Goal: Task Accomplishment & Management: Use online tool/utility

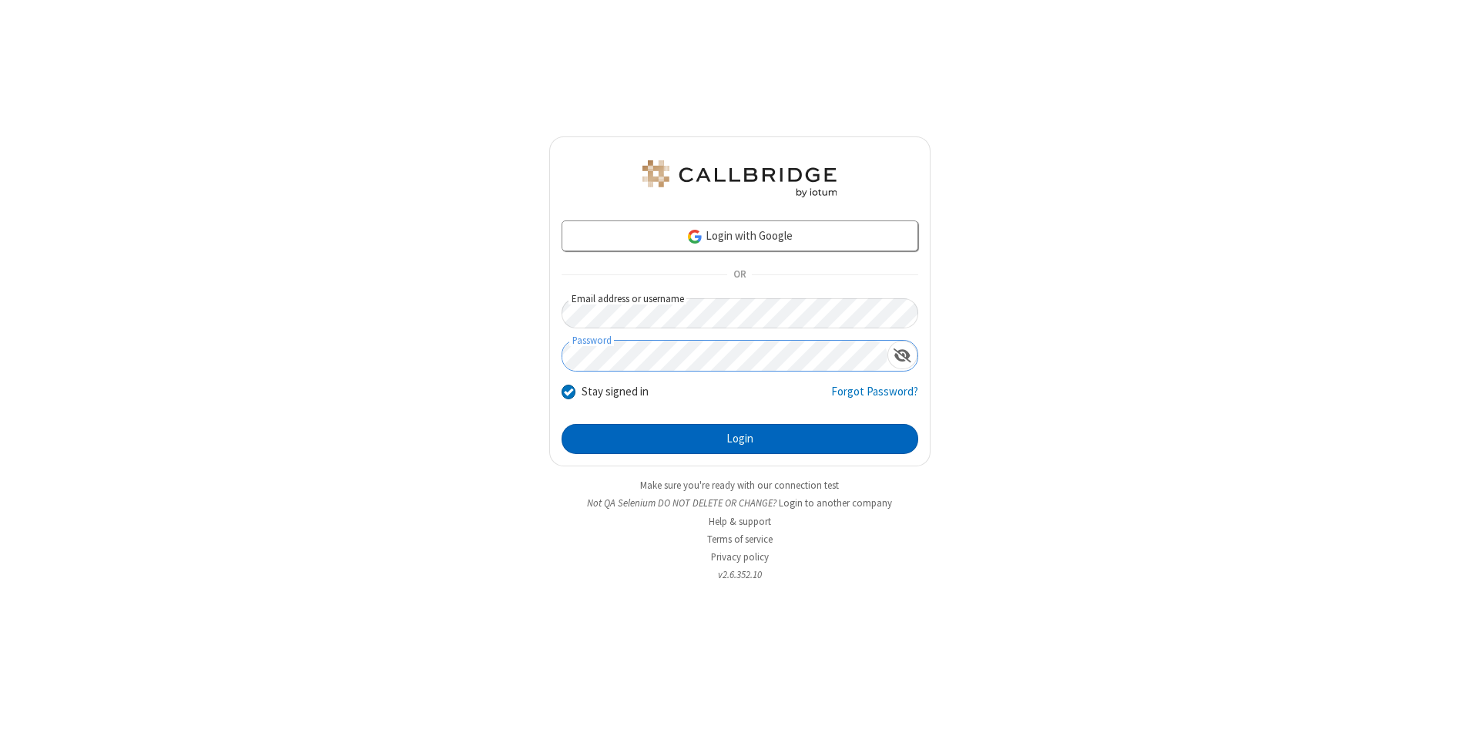
click at [740, 439] on button "Login" at bounding box center [740, 439] width 357 height 31
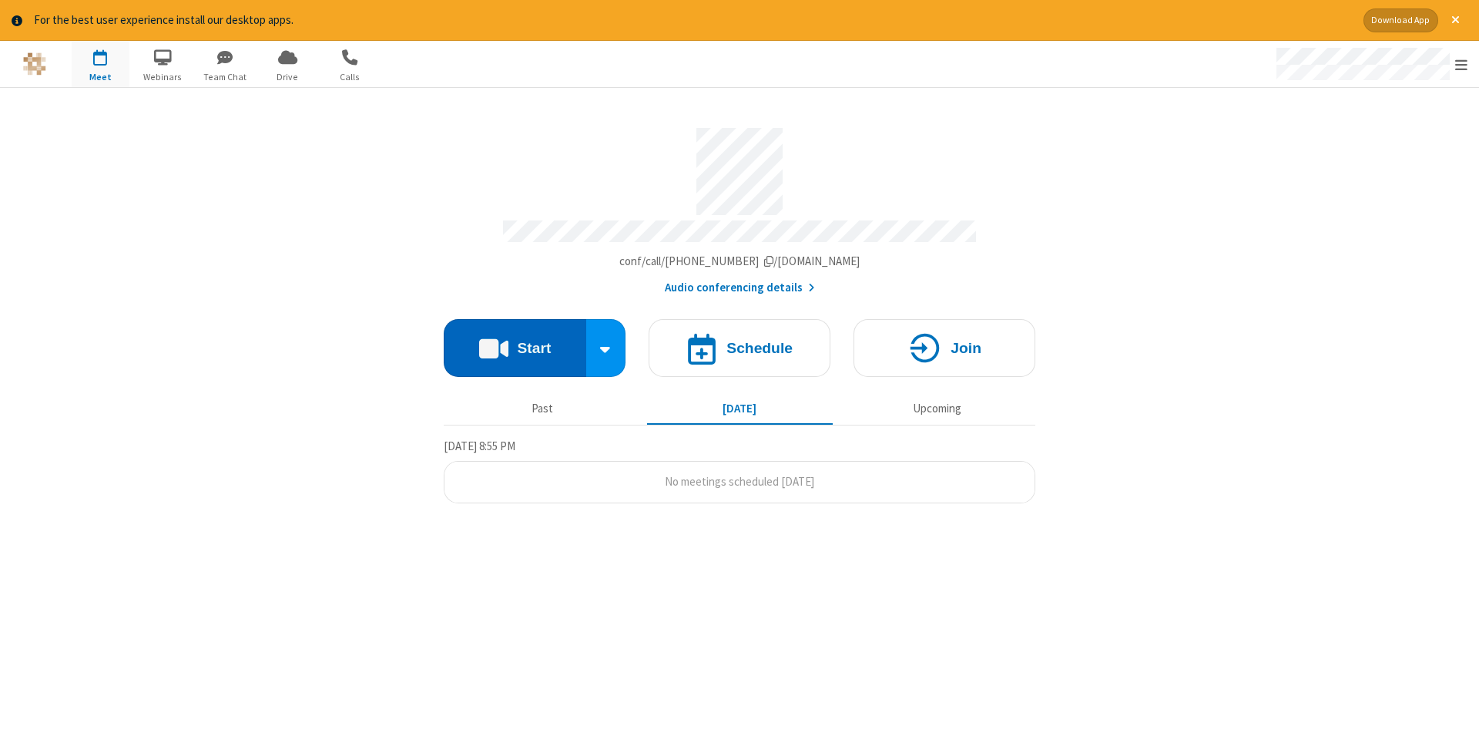
click at [515, 342] on button "Start" at bounding box center [515, 348] width 143 height 58
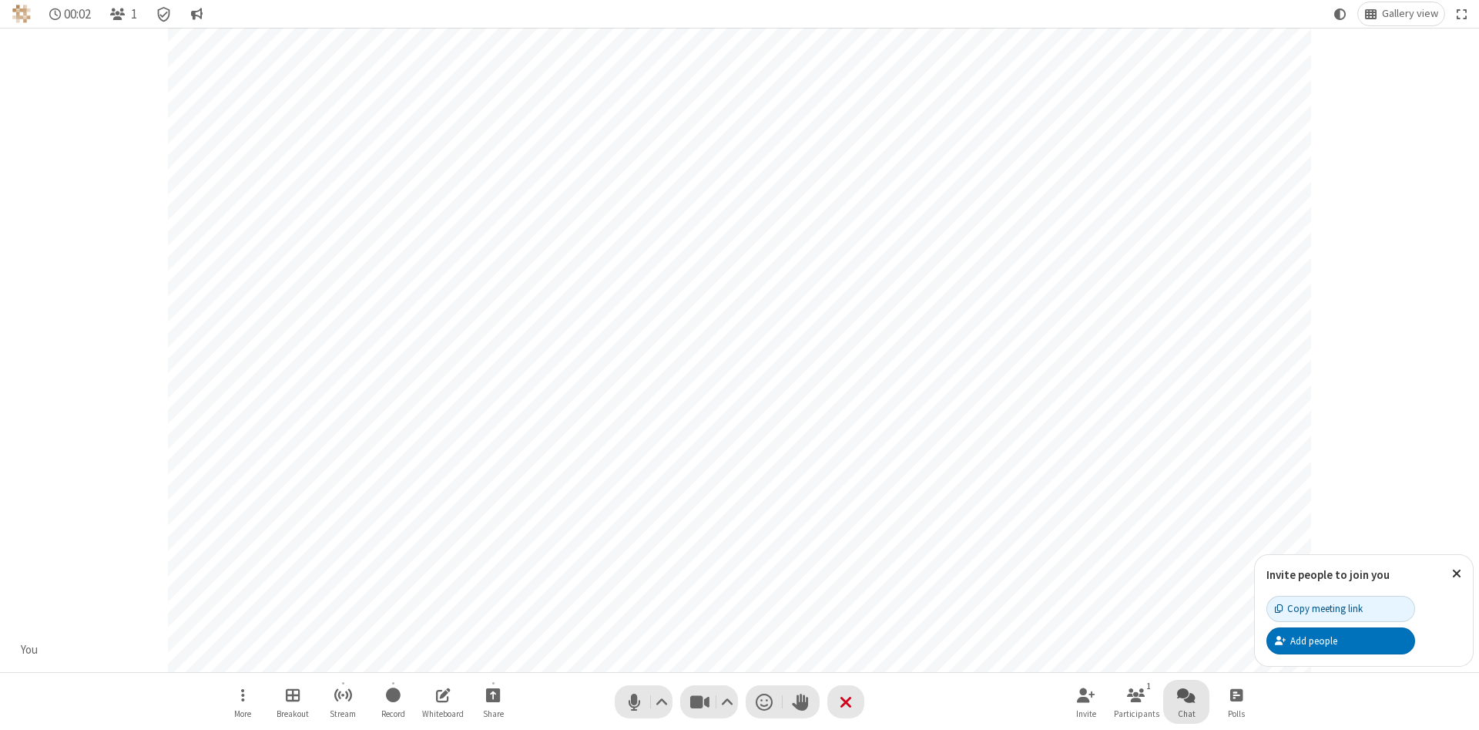
click at [1187, 694] on span "Open chat" at bounding box center [1186, 694] width 18 height 19
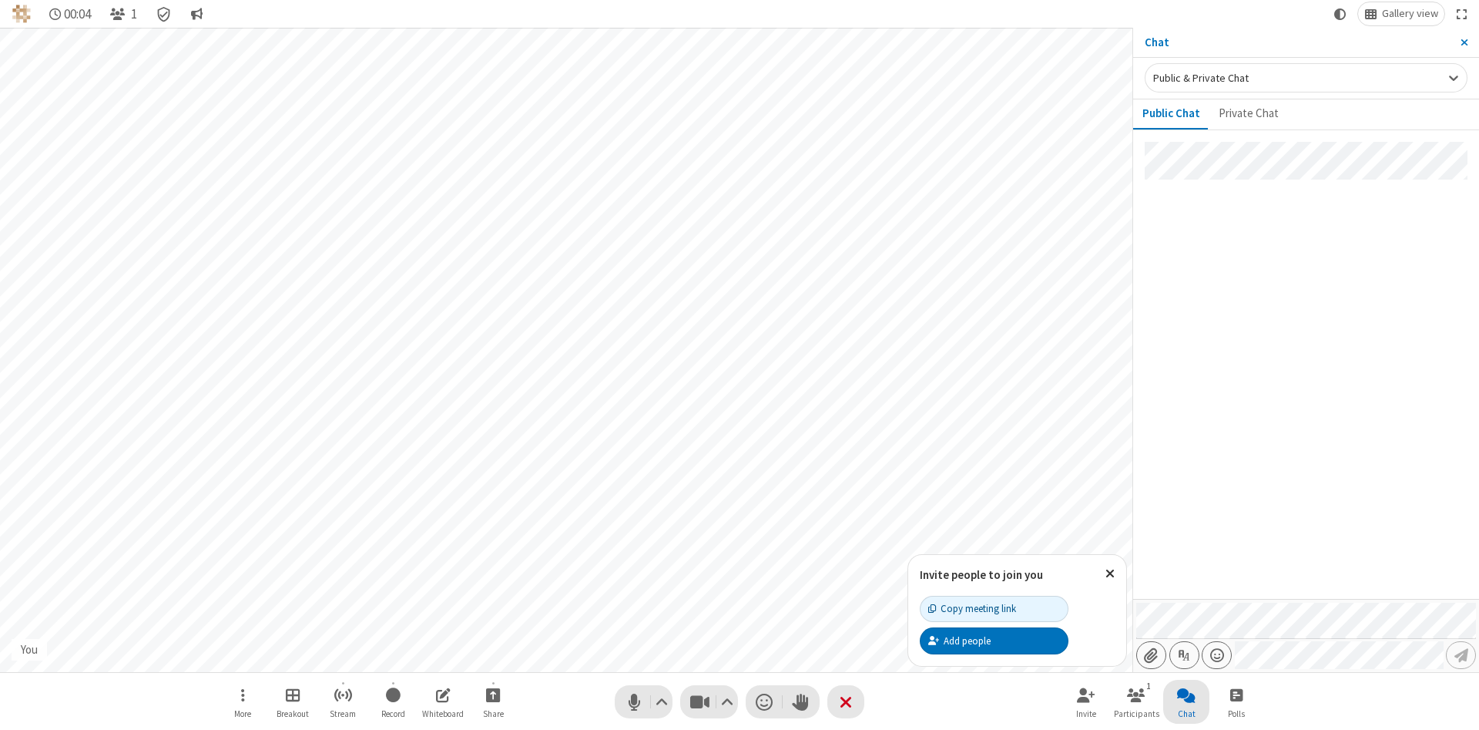
type input "C:\fakepath\doc_test.docx"
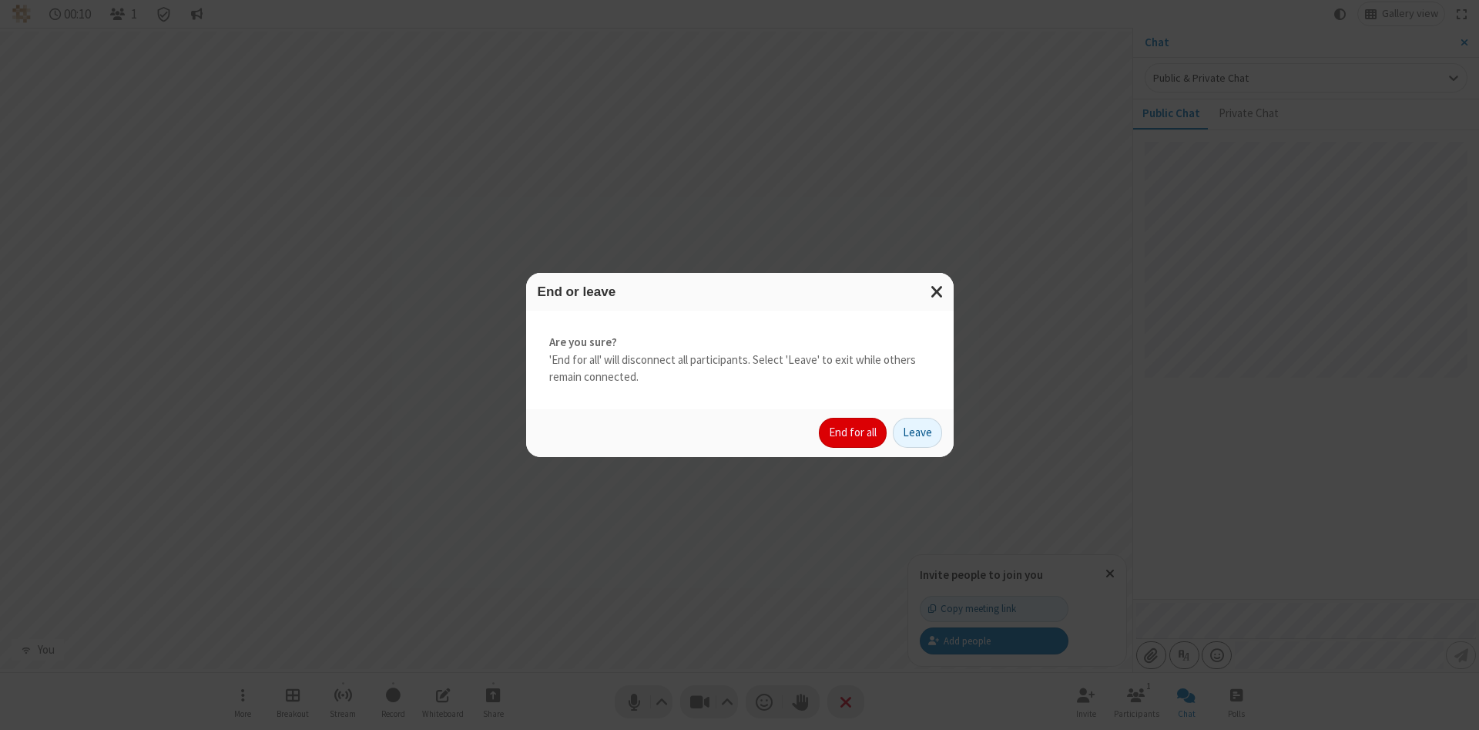
click at [854, 432] on button "End for all" at bounding box center [853, 433] width 68 height 31
